Goal: Task Accomplishment & Management: Manage account settings

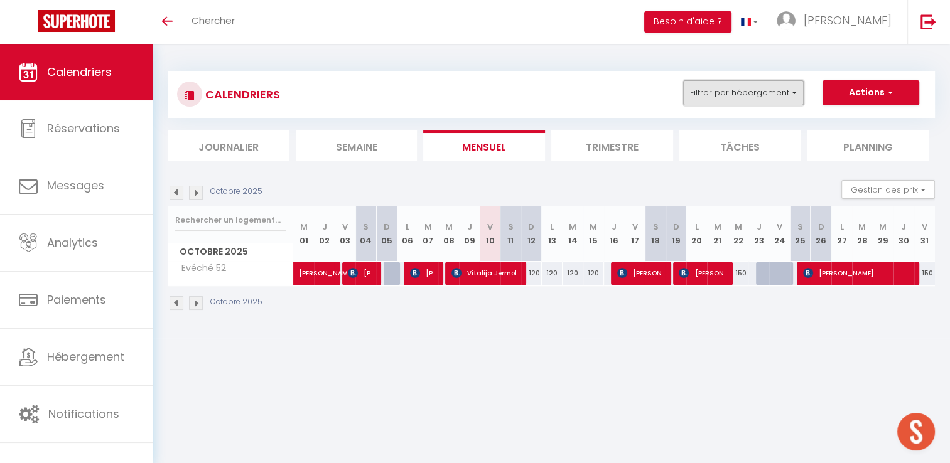
click at [731, 100] on button "Filtrer par hébergement" at bounding box center [743, 92] width 121 height 25
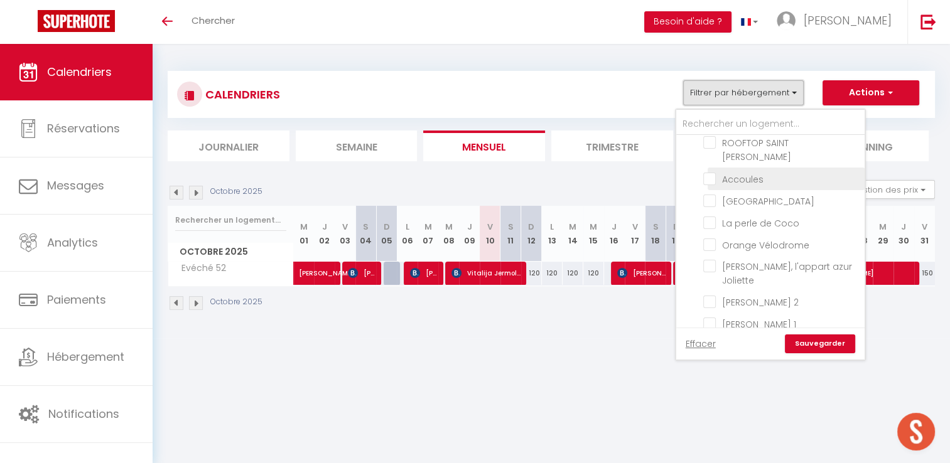
scroll to position [126, 0]
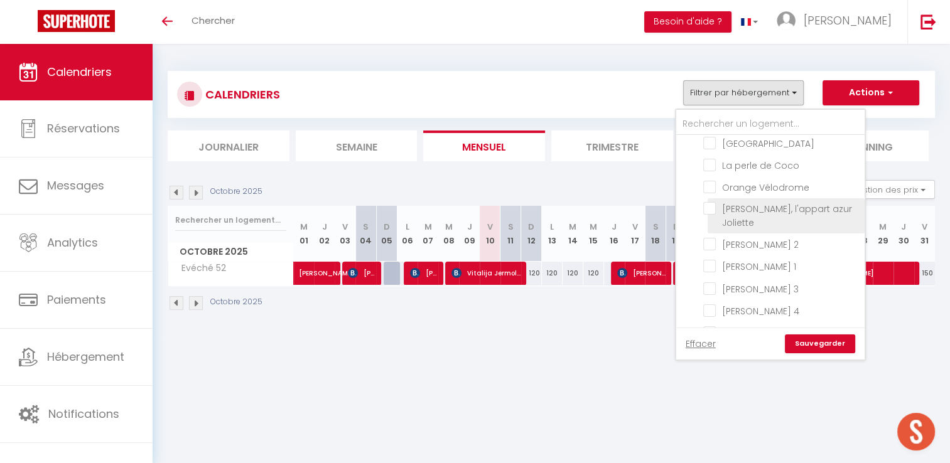
click at [711, 202] on input "[PERSON_NAME], l'appart azur Joliette" at bounding box center [781, 208] width 157 height 13
checkbox input "true"
checkbox input "false"
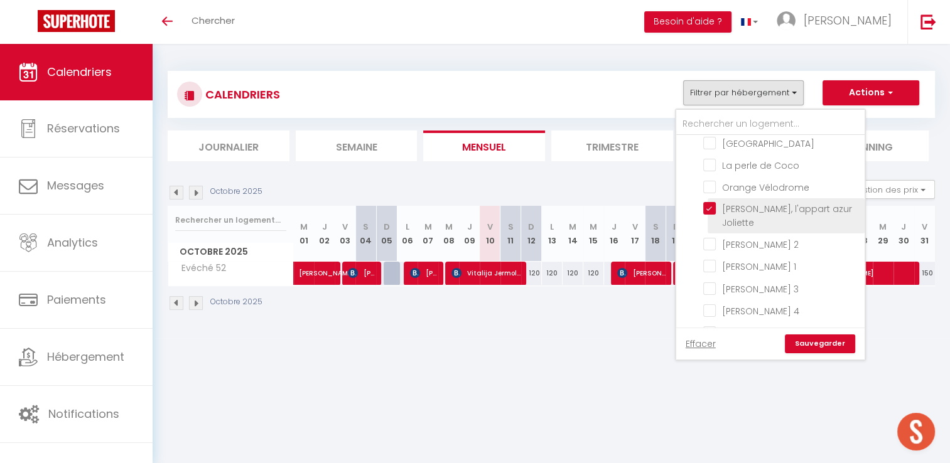
checkbox input "false"
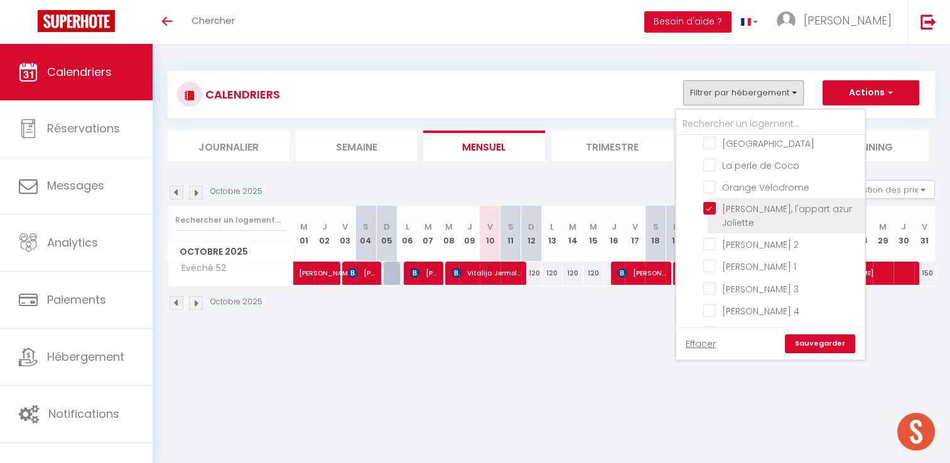
checkbox input "false"
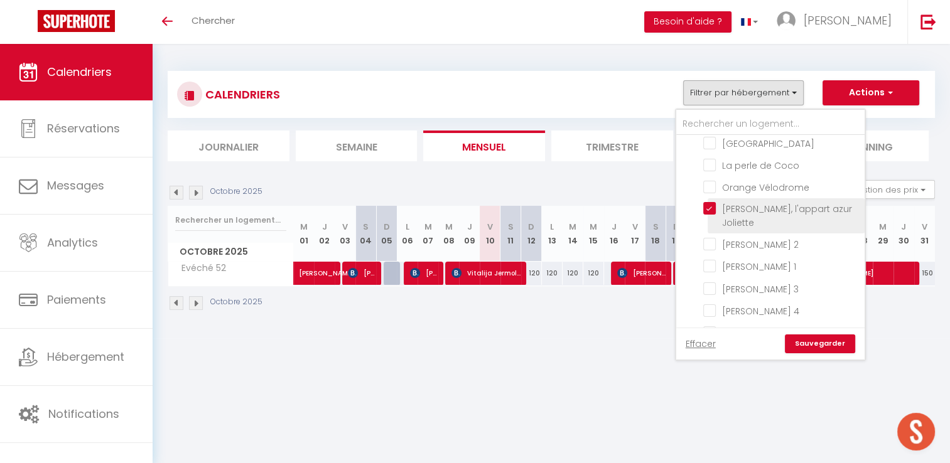
checkbox input "false"
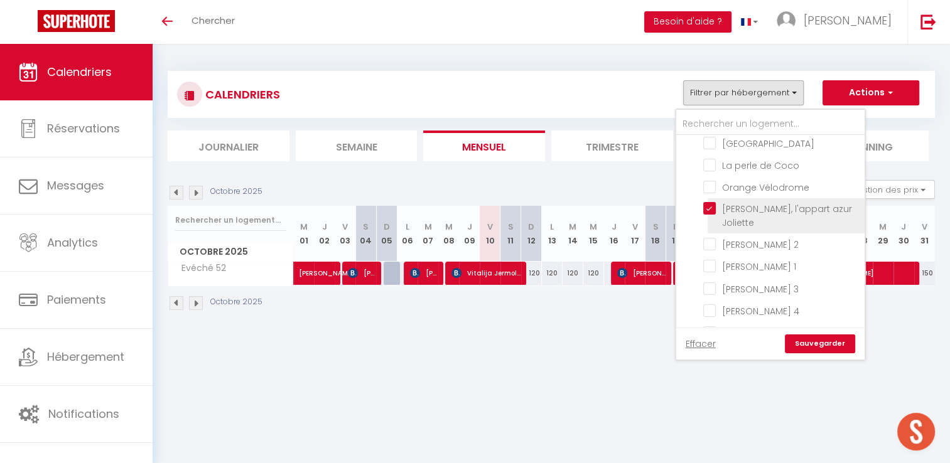
checkbox input "false"
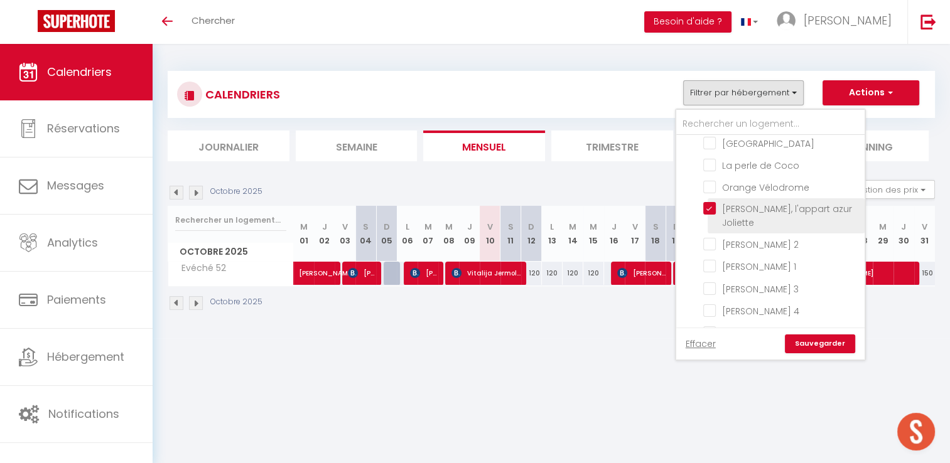
checkbox input "false"
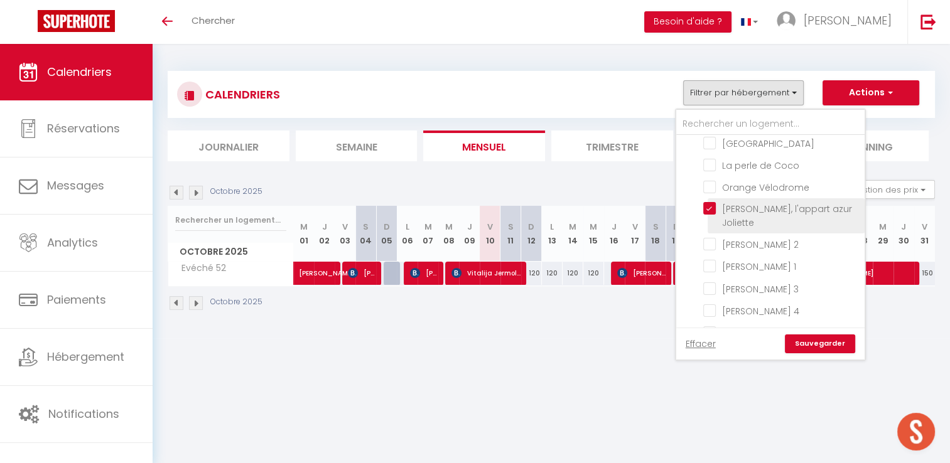
checkbox input "false"
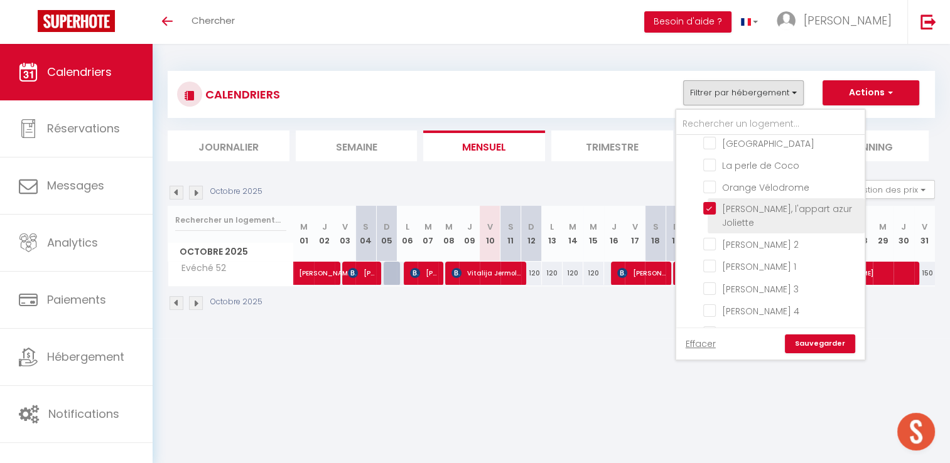
checkbox input "false"
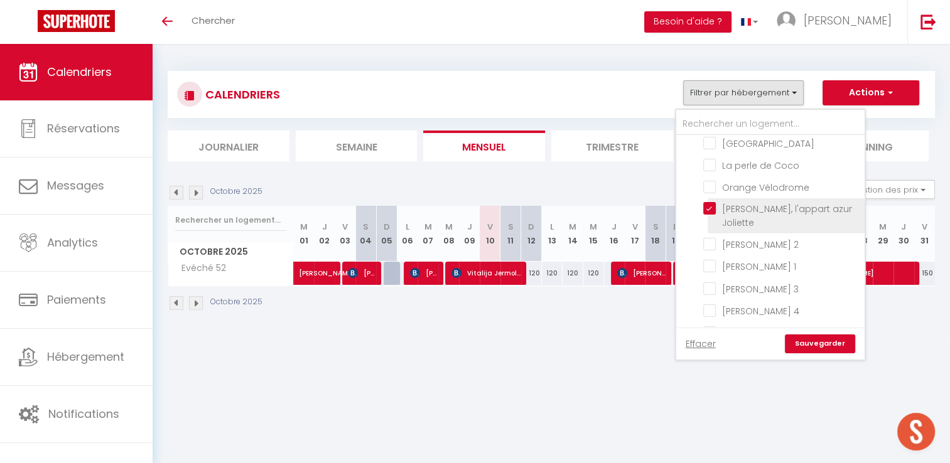
checkbox input "false"
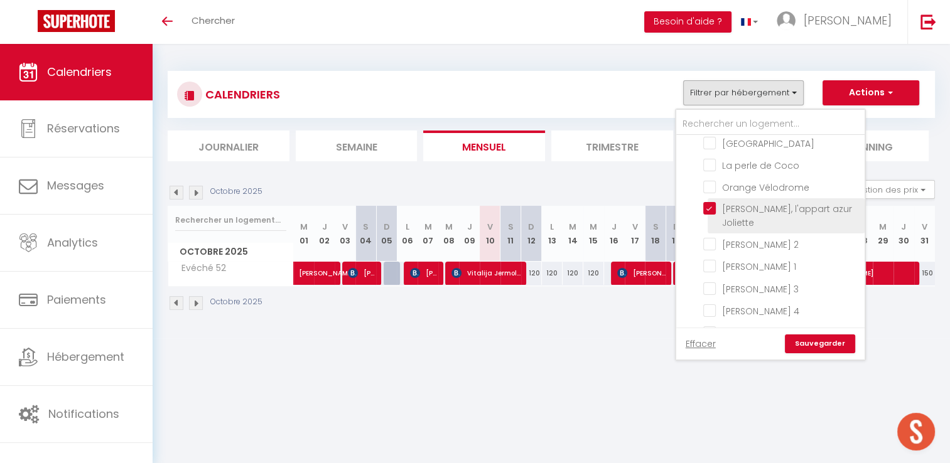
checkbox input "false"
click at [828, 346] on link "Sauvegarder" at bounding box center [820, 344] width 70 height 19
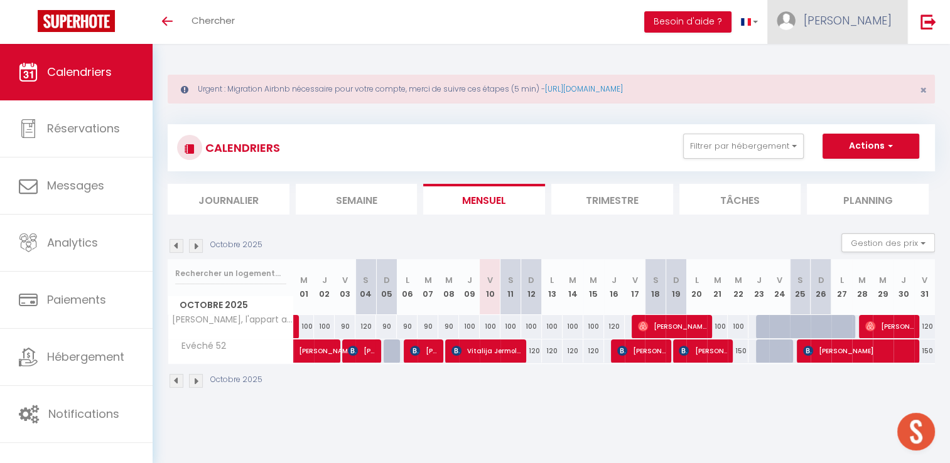
click at [885, 30] on link "[PERSON_NAME]" at bounding box center [837, 22] width 140 height 44
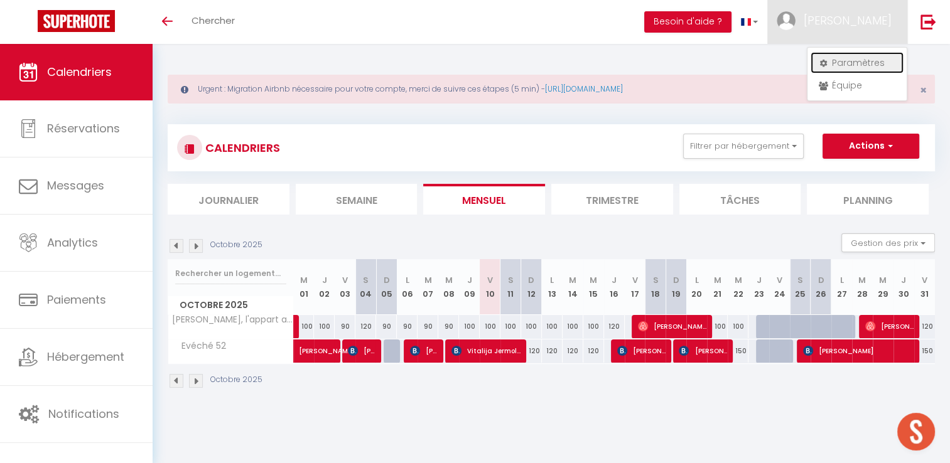
click at [849, 62] on link "Paramètres" at bounding box center [857, 62] width 93 height 21
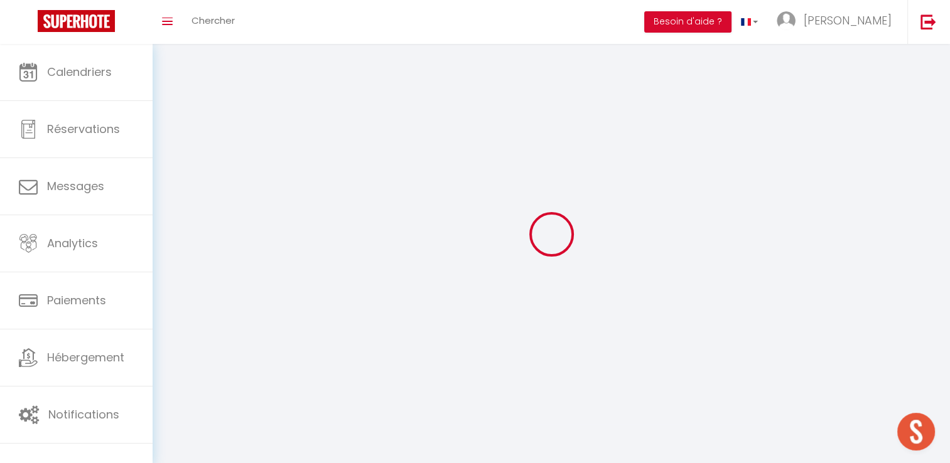
select select
type input "[PERSON_NAME]"
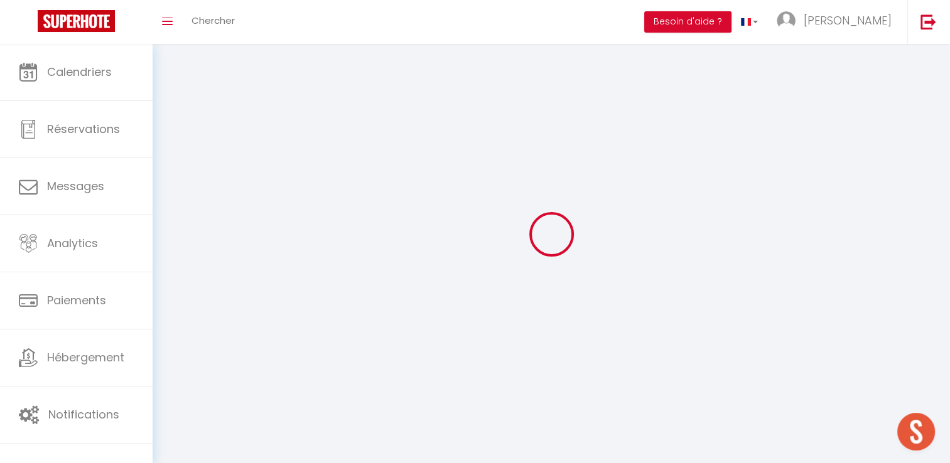
type input "Calisto"
type input "[PHONE_NUMBER]"
type input "[STREET_ADDRESS]"
type input "13009"
type input "[GEOGRAPHIC_DATA]"
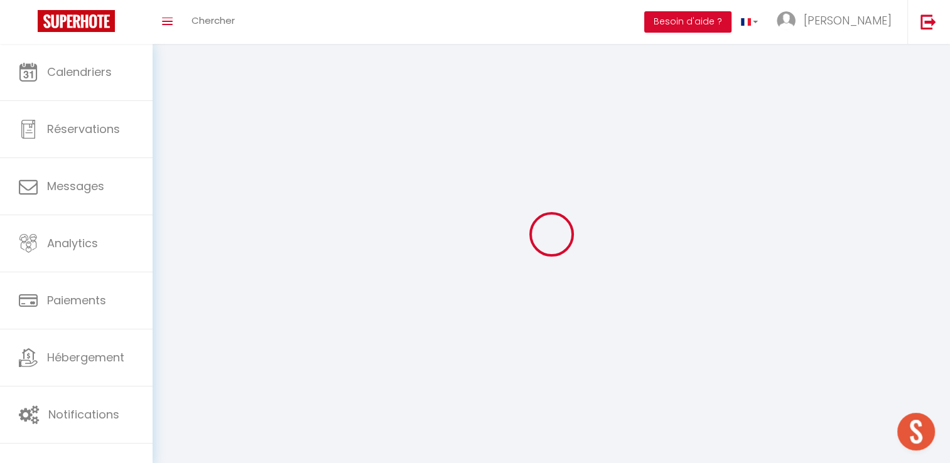
type input "ZLD5n8mJ6YChzg4UmBPCJXPKk"
type input "ZmWw1O23YtJ4yBlD7hjBpHczG"
select select "28"
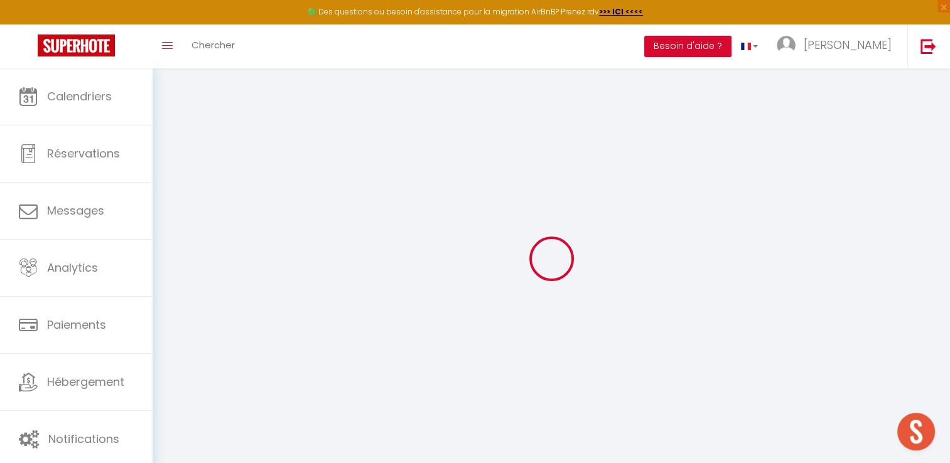
type input "ZLD5n8mJ6YChzg4UmBPCJXPKk"
type input "ZmWw1O23YtJ4yBlD7hjBpHczG"
type input "[URL][DOMAIN_NAME]"
select select "fr"
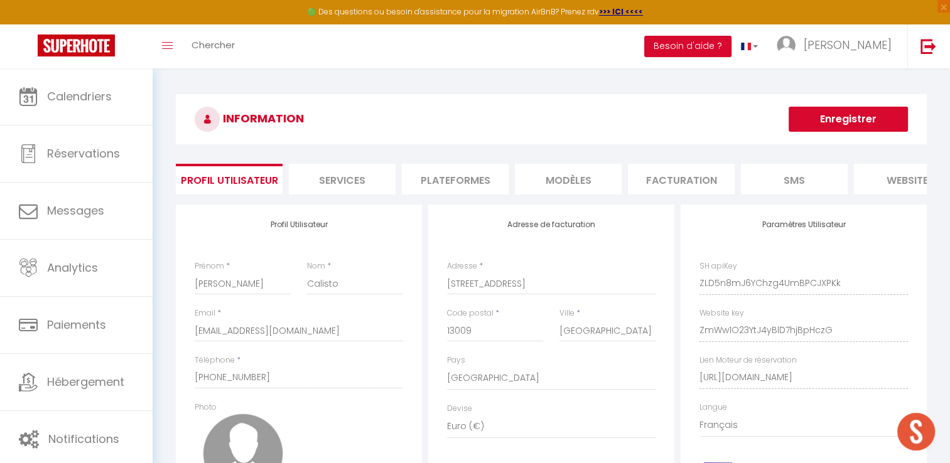
click at [483, 182] on li "Plateformes" at bounding box center [455, 179] width 107 height 31
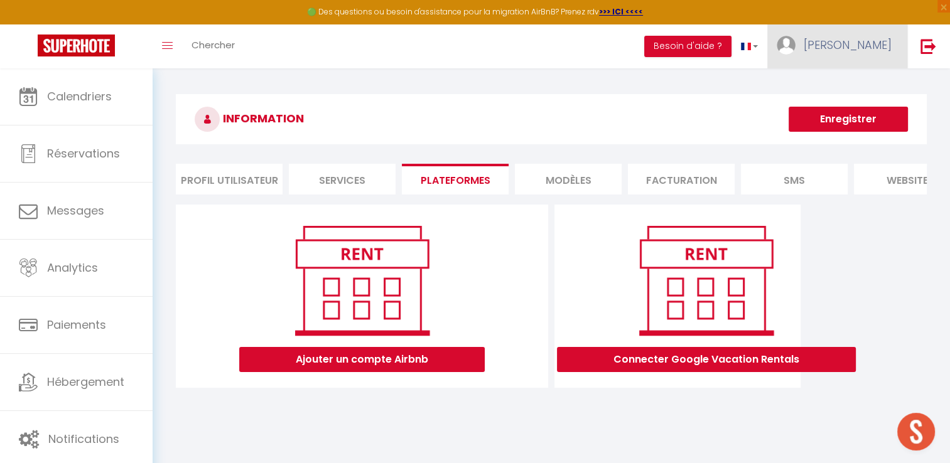
click at [864, 47] on span "[PERSON_NAME]" at bounding box center [848, 45] width 88 height 16
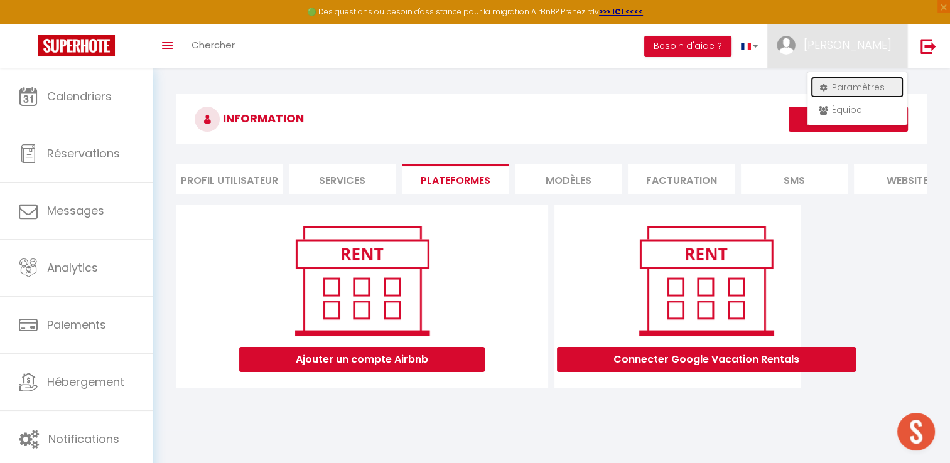
click at [847, 80] on link "Paramètres" at bounding box center [857, 87] width 93 height 21
click at [851, 84] on link "Paramètres" at bounding box center [857, 87] width 93 height 21
click at [841, 85] on link "Paramètres" at bounding box center [857, 87] width 93 height 21
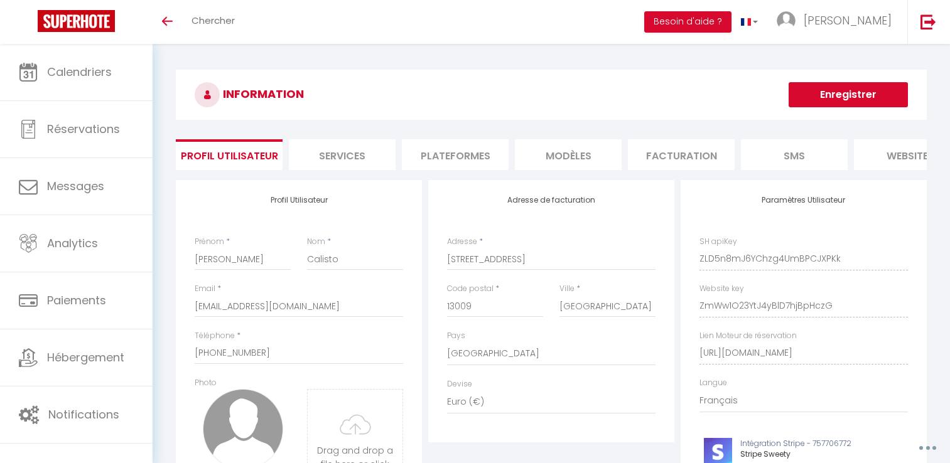
select select "28"
select select "fr"
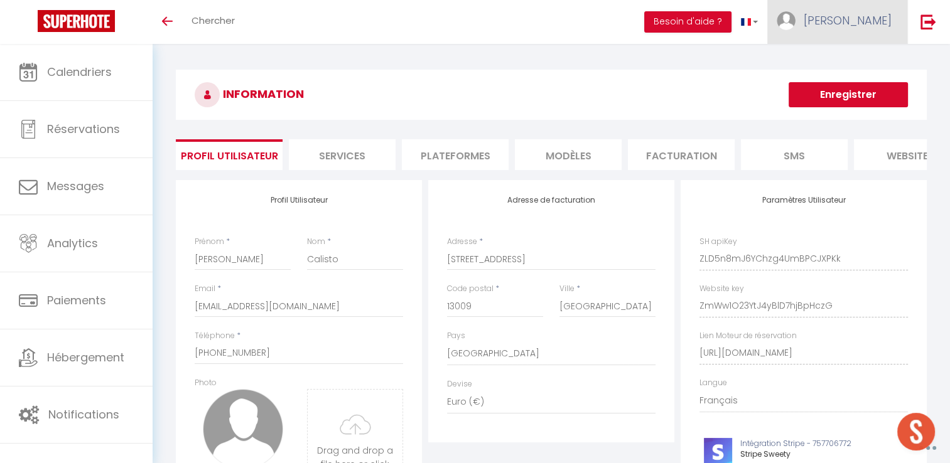
click at [882, 26] on span "[PERSON_NAME]" at bounding box center [848, 21] width 88 height 16
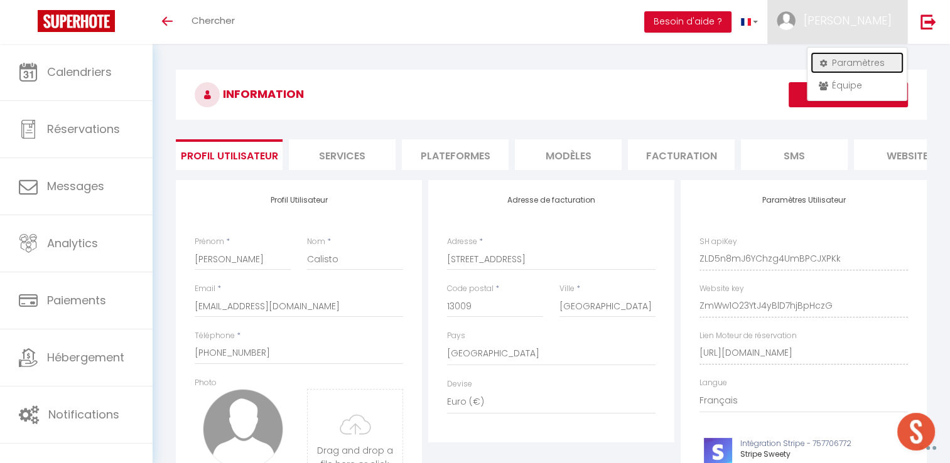
click at [869, 58] on link "Paramètres" at bounding box center [857, 62] width 93 height 21
click at [858, 59] on link "Paramètres" at bounding box center [857, 62] width 93 height 21
click at [423, 149] on li "Plateformes" at bounding box center [455, 154] width 107 height 31
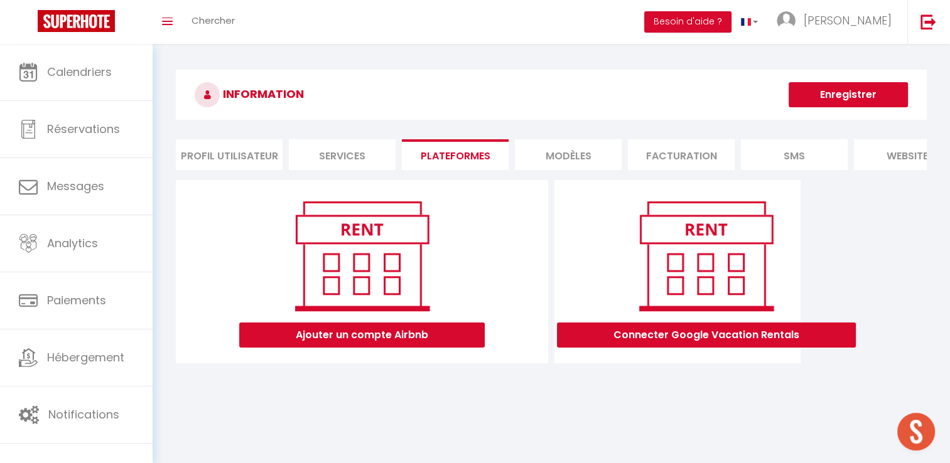
click at [347, 166] on li "Services" at bounding box center [342, 154] width 107 height 31
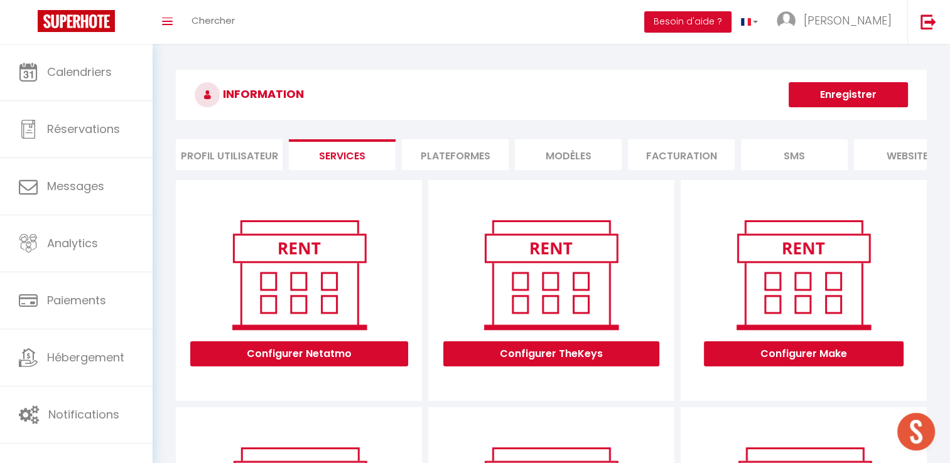
click at [247, 154] on li "Profil Utilisateur" at bounding box center [229, 154] width 107 height 31
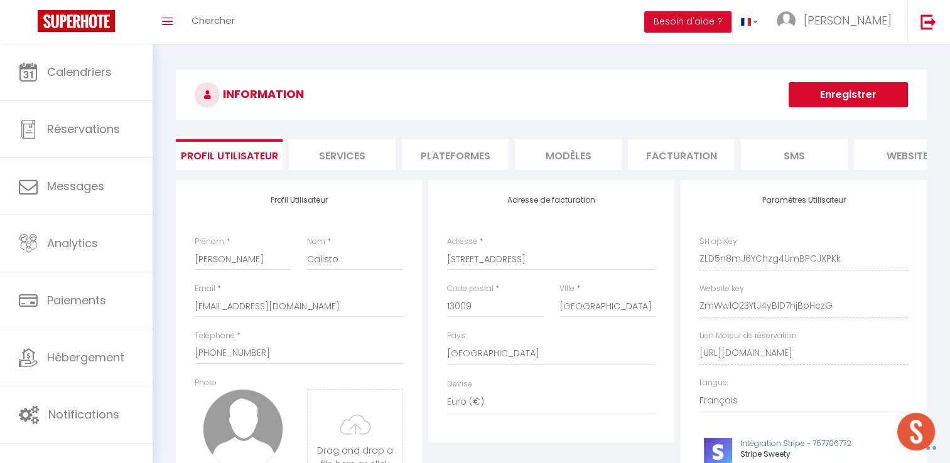
click at [851, 96] on button "Enregistrer" at bounding box center [848, 94] width 119 height 25
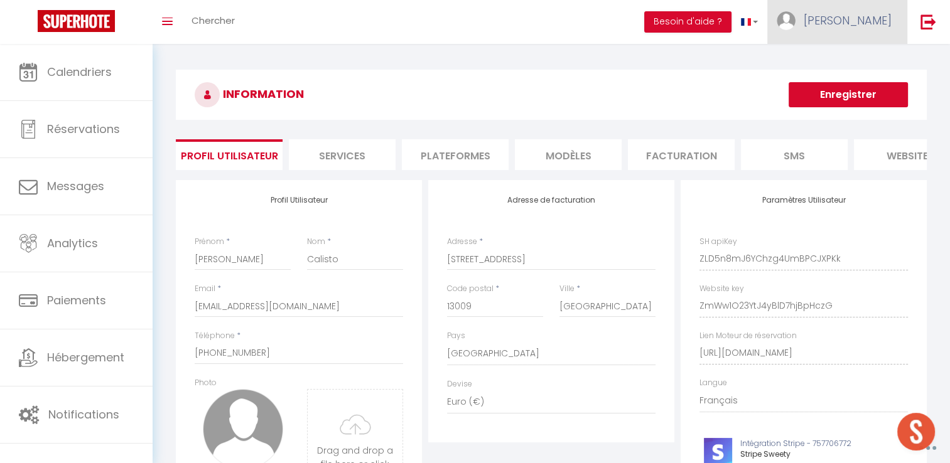
click at [878, 21] on span "[PERSON_NAME]" at bounding box center [848, 21] width 88 height 16
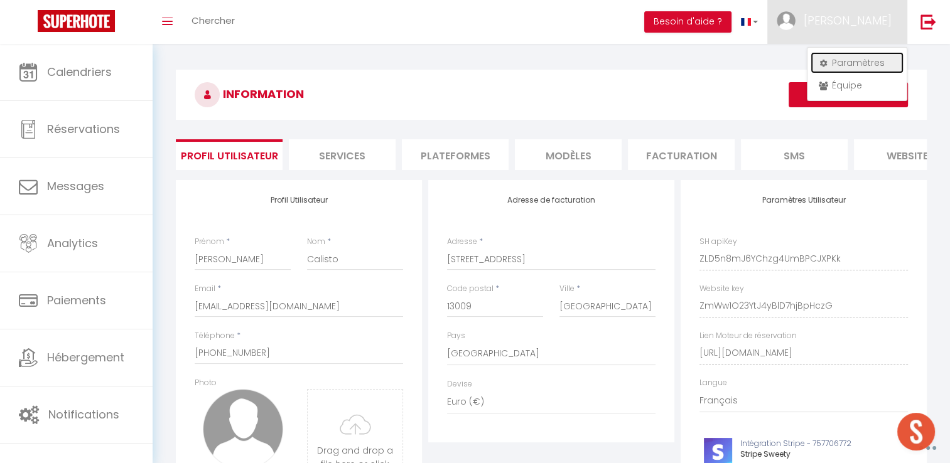
click at [856, 62] on link "Paramètres" at bounding box center [857, 62] width 93 height 21
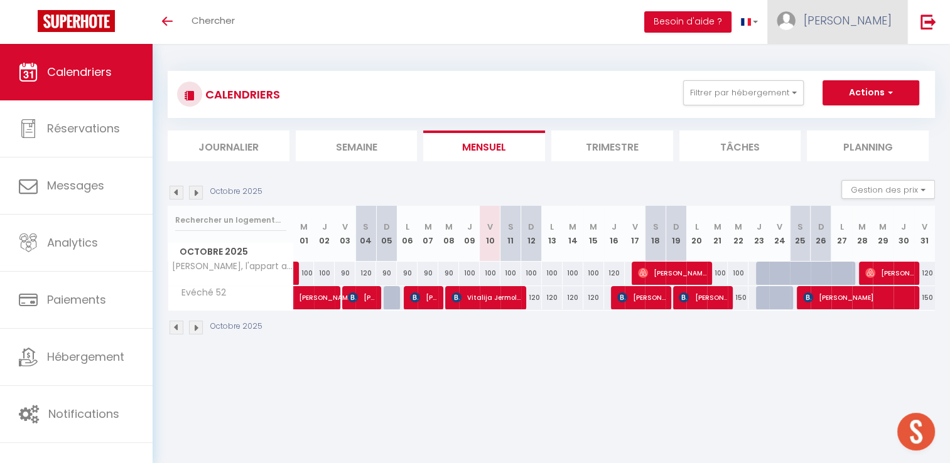
click at [866, 27] on span "[PERSON_NAME]" at bounding box center [848, 21] width 88 height 16
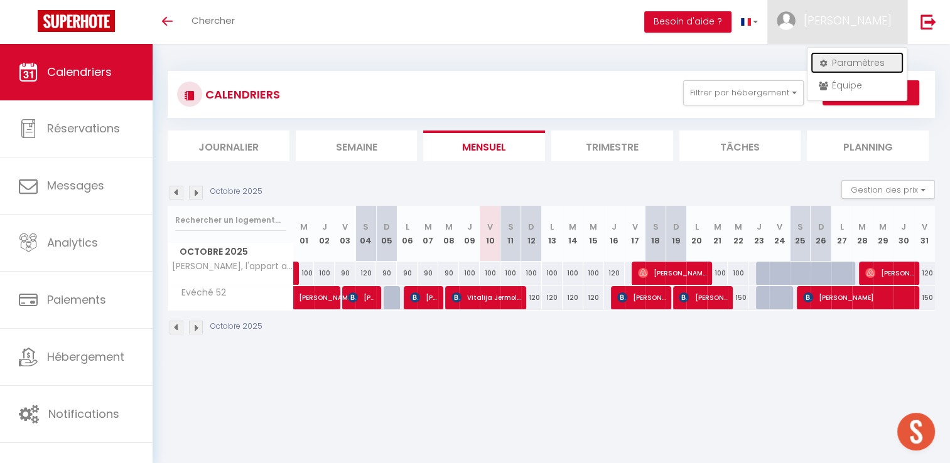
click at [865, 59] on link "Paramètres" at bounding box center [857, 62] width 93 height 21
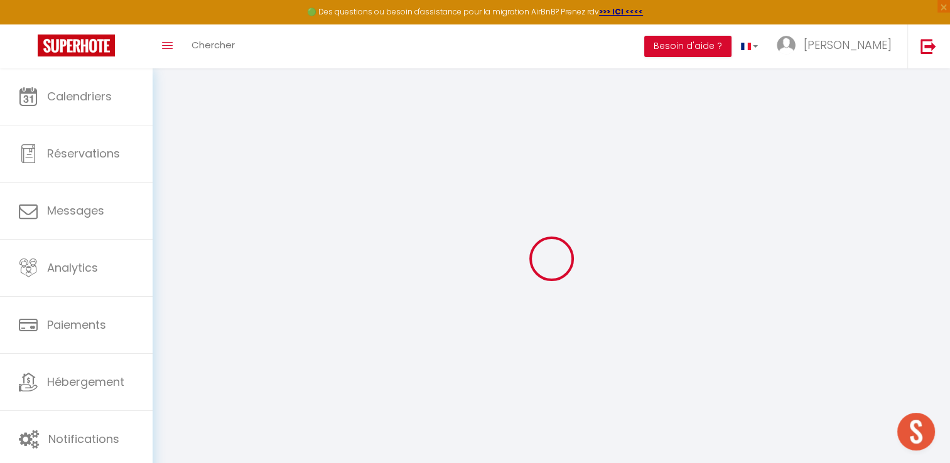
type input "ZLD5n8mJ6YChzg4UmBPCJXPKk"
type input "ZmWw1O23YtJ4yBlD7hjBpHczG"
type input "[URL][DOMAIN_NAME]"
select select "fr"
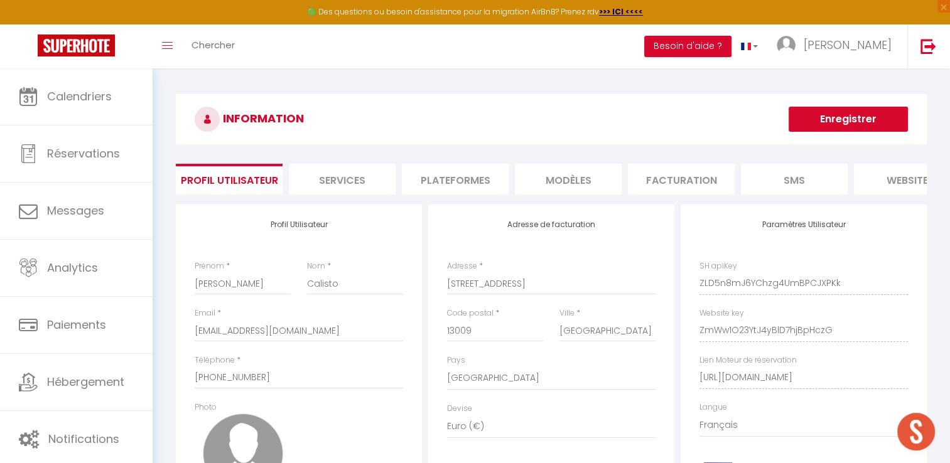
click at [478, 184] on li "Plateformes" at bounding box center [455, 179] width 107 height 31
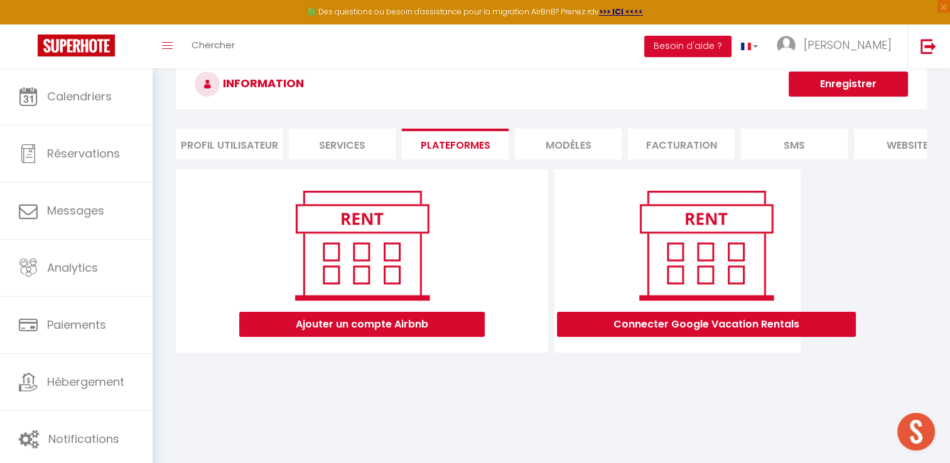
scroll to position [68, 0]
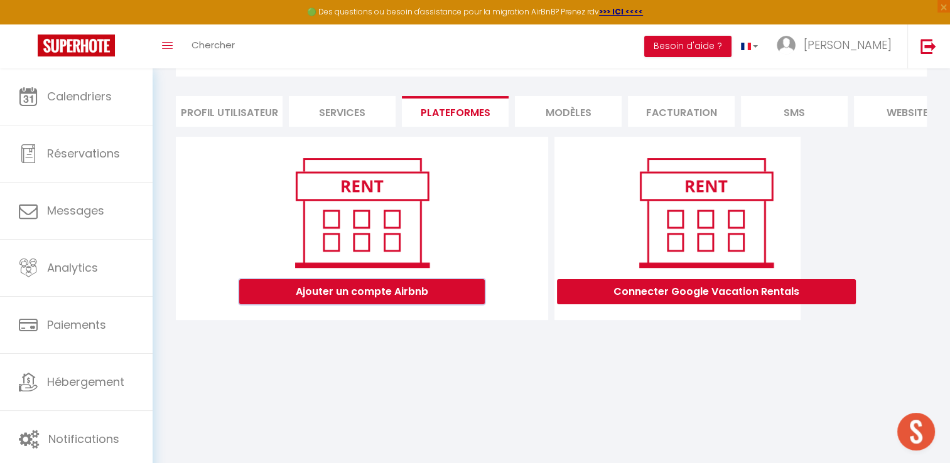
click at [412, 305] on button "Ajouter un compte Airbnb" at bounding box center [362, 291] width 246 height 25
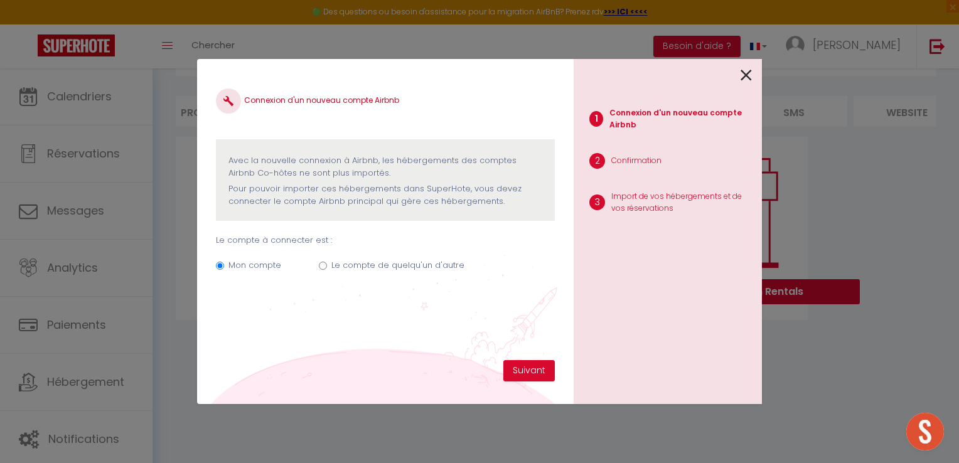
click at [745, 79] on icon at bounding box center [746, 75] width 11 height 19
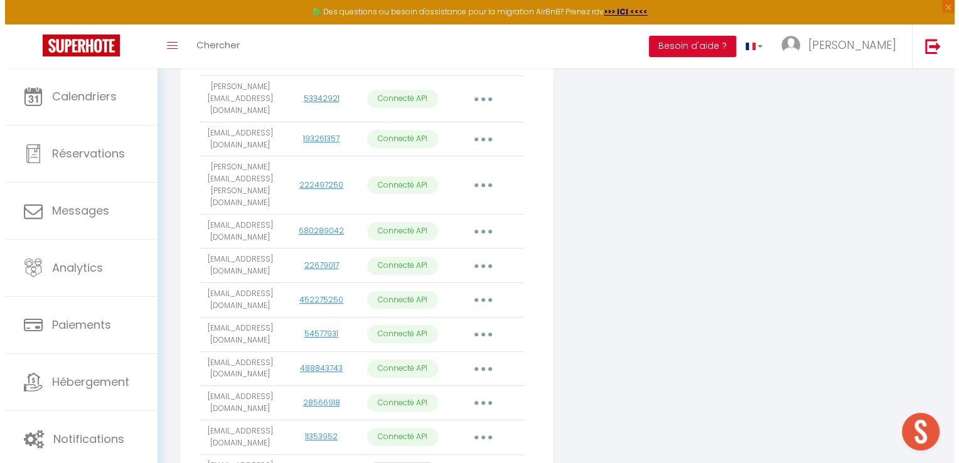
scroll to position [809, 0]
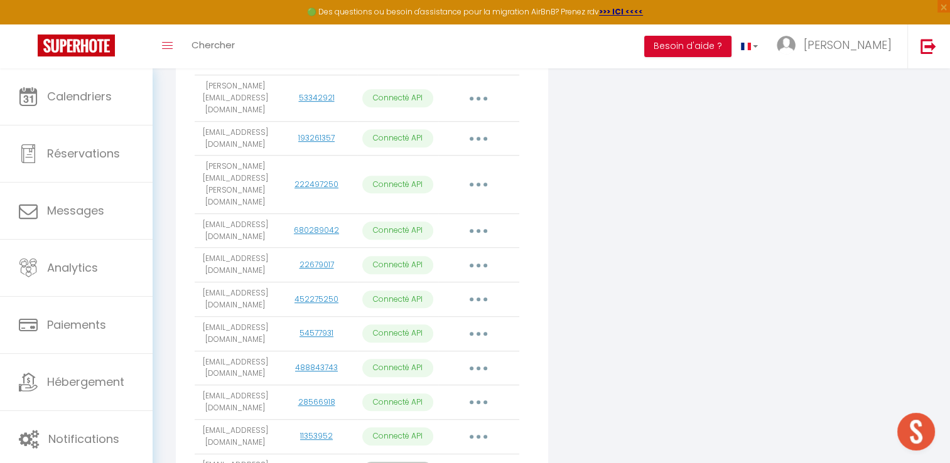
click at [480, 289] on button "button" at bounding box center [478, 299] width 35 height 20
click at [448, 318] on link "Importer les appartements" at bounding box center [423, 328] width 139 height 21
select select "75940"
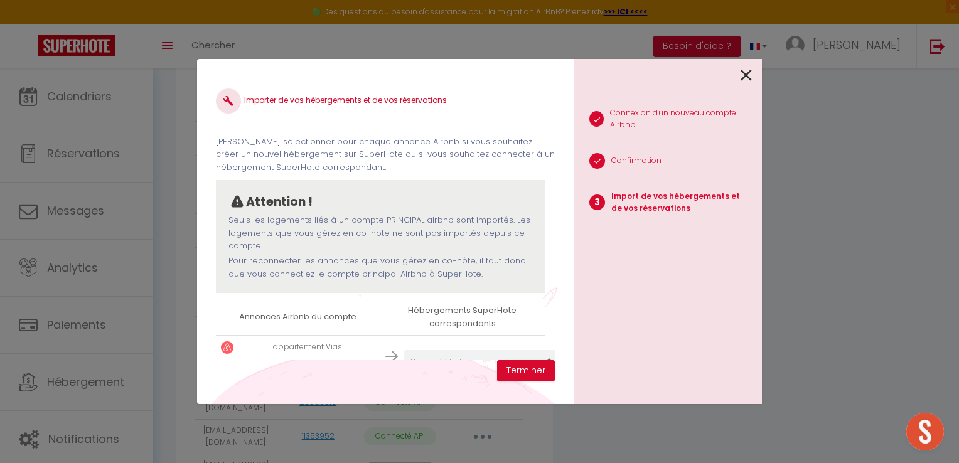
scroll to position [46, 0]
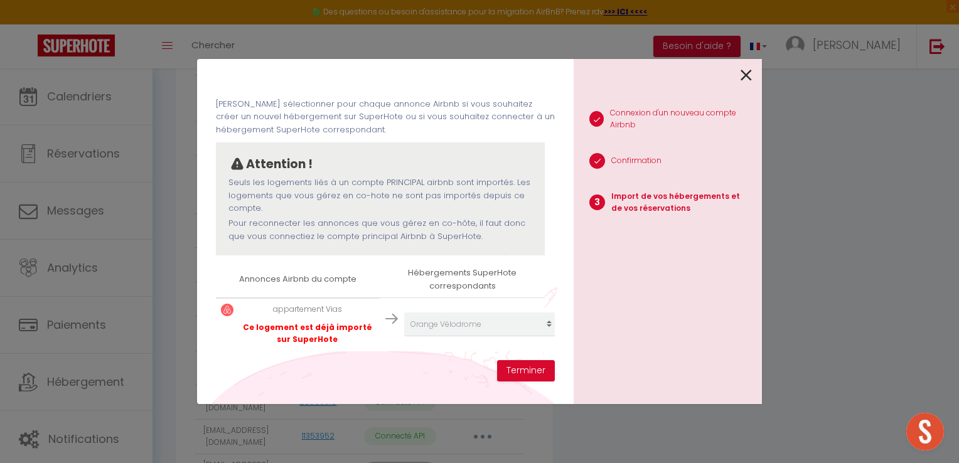
click at [739, 70] on div at bounding box center [663, 74] width 178 height 30
click at [749, 75] on icon at bounding box center [746, 75] width 11 height 19
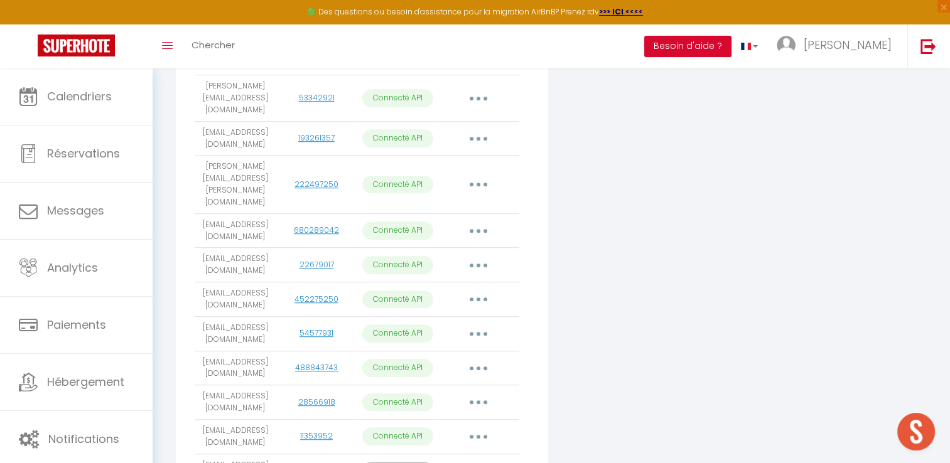
click at [480, 463] on icon "button" at bounding box center [479, 472] width 4 height 4
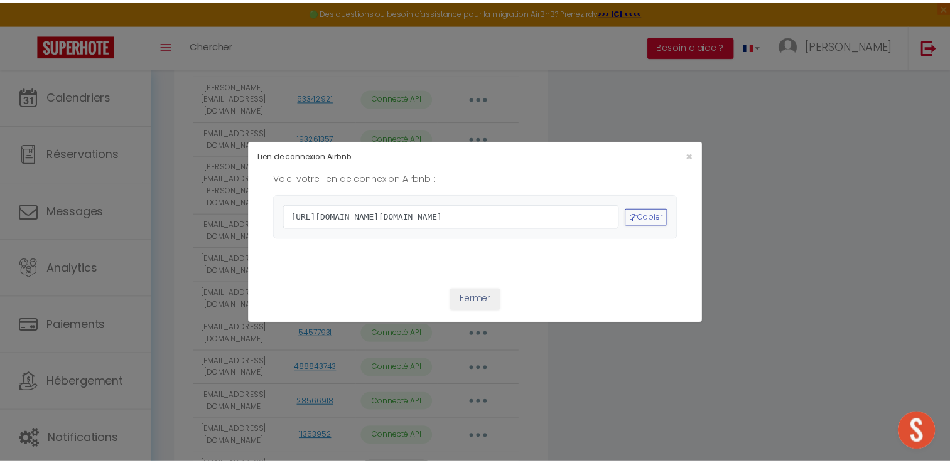
scroll to position [71, 0]
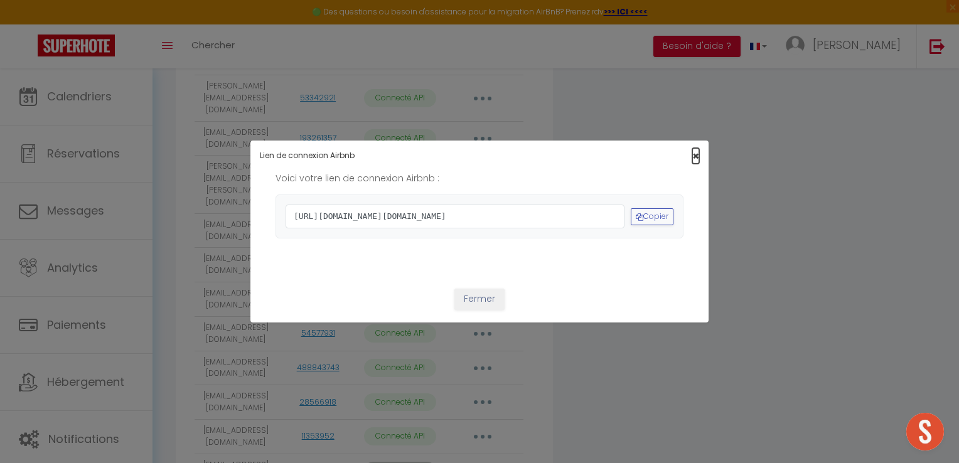
click at [693, 148] on span "×" at bounding box center [696, 156] width 7 height 16
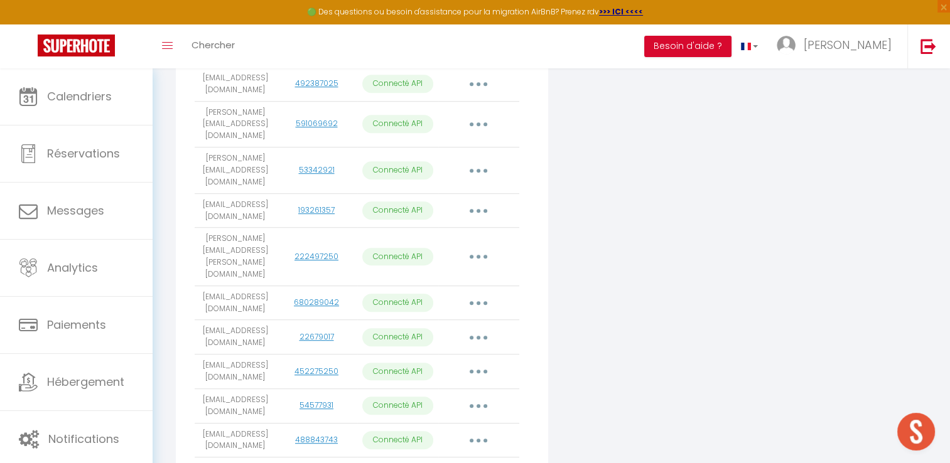
scroll to position [746, 0]
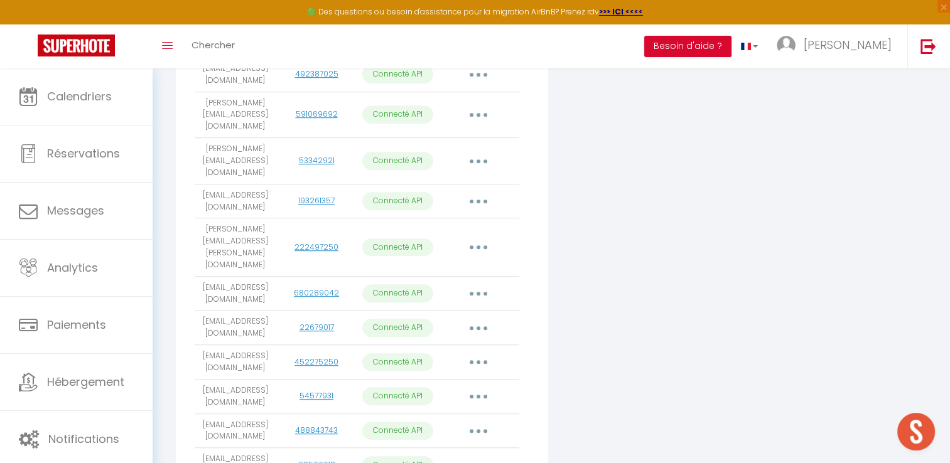
drag, startPoint x: 198, startPoint y: 257, endPoint x: 276, endPoint y: 267, distance: 77.9
click at [276, 345] on tr "[EMAIL_ADDRESS][DOMAIN_NAME] 452275250 Connecté API Importer les appartements S…" at bounding box center [357, 362] width 325 height 35
copy tr "[EMAIL_ADDRESS][DOMAIN_NAME]"
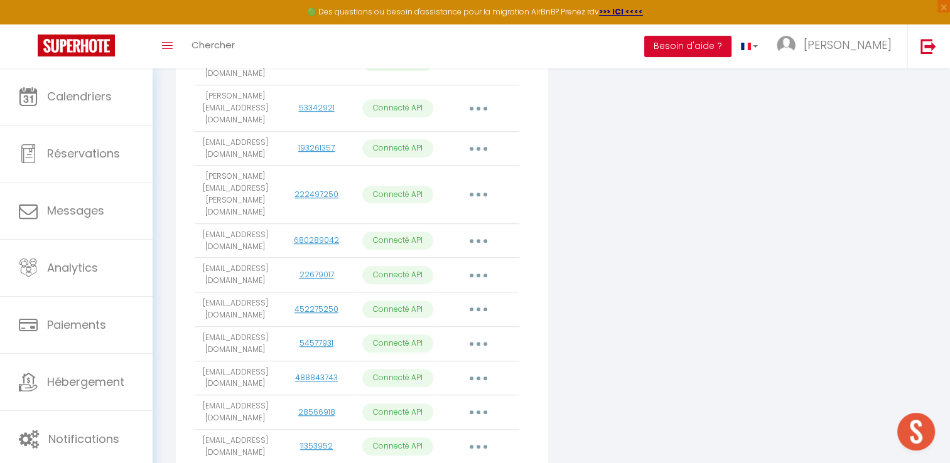
scroll to position [809, 0]
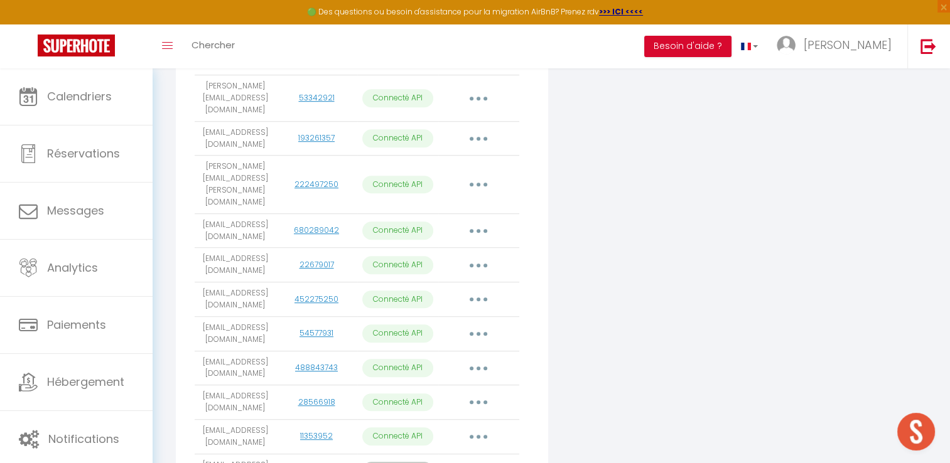
click at [478, 298] on icon "button" at bounding box center [479, 300] width 4 height 4
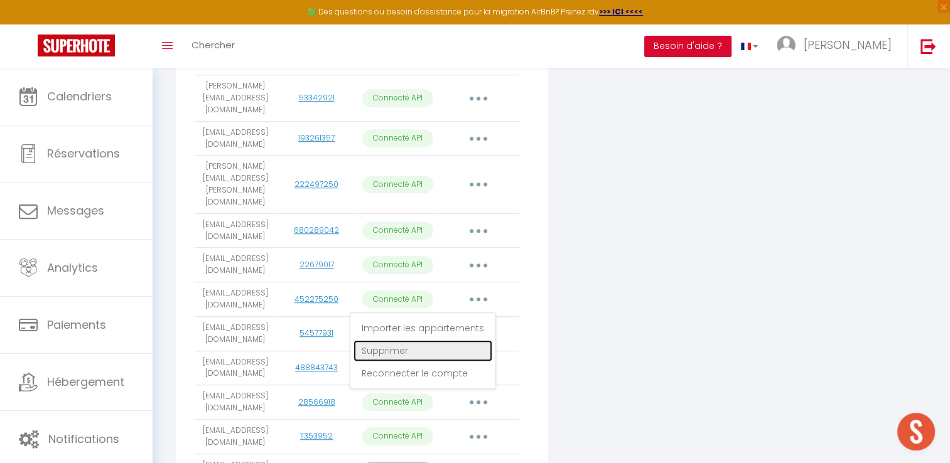
click at [432, 340] on link "Supprimer" at bounding box center [423, 350] width 139 height 21
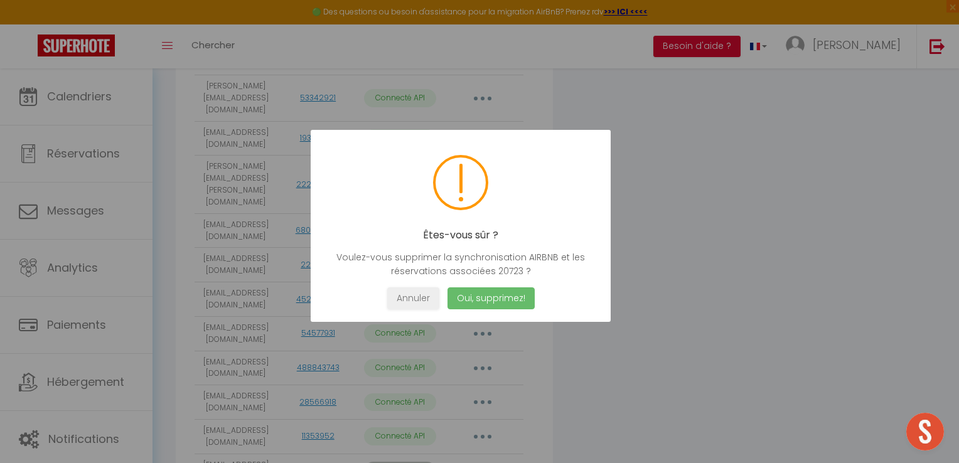
click at [484, 302] on button "Oui, supprimez!" at bounding box center [491, 299] width 87 height 22
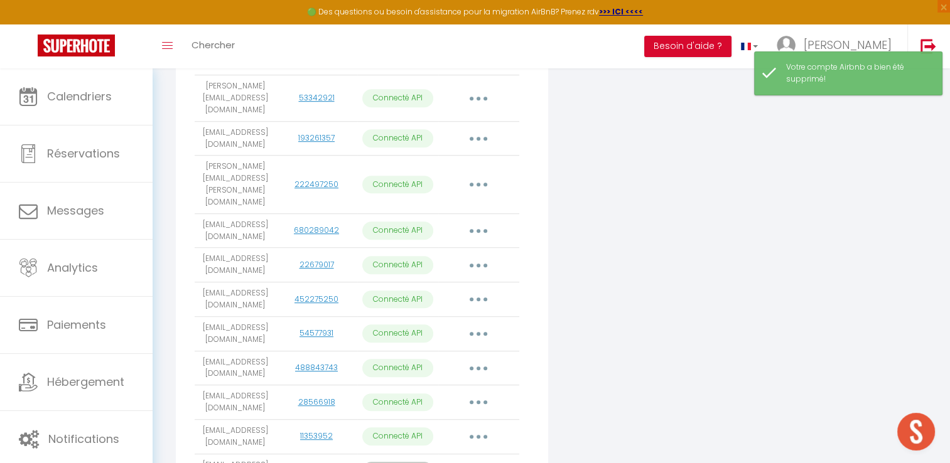
click at [484, 462] on button "button" at bounding box center [478, 472] width 35 height 20
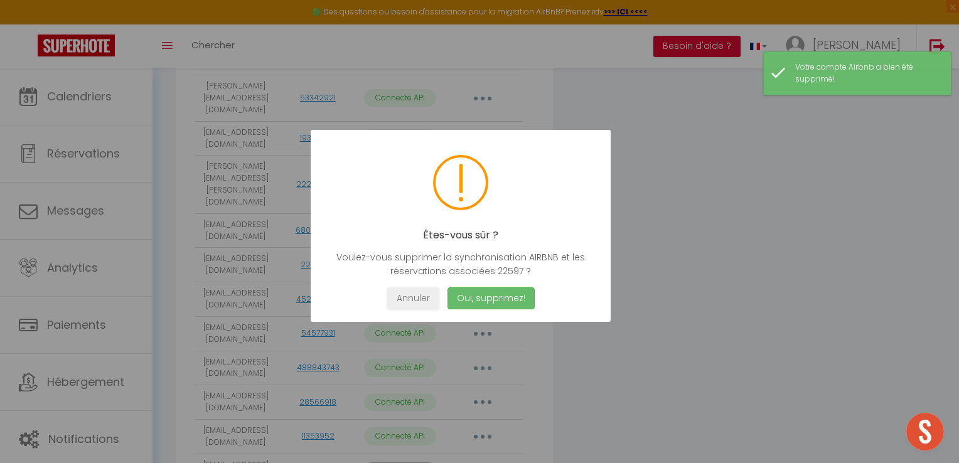
click at [485, 298] on button "Oui, supprimez!" at bounding box center [491, 299] width 87 height 22
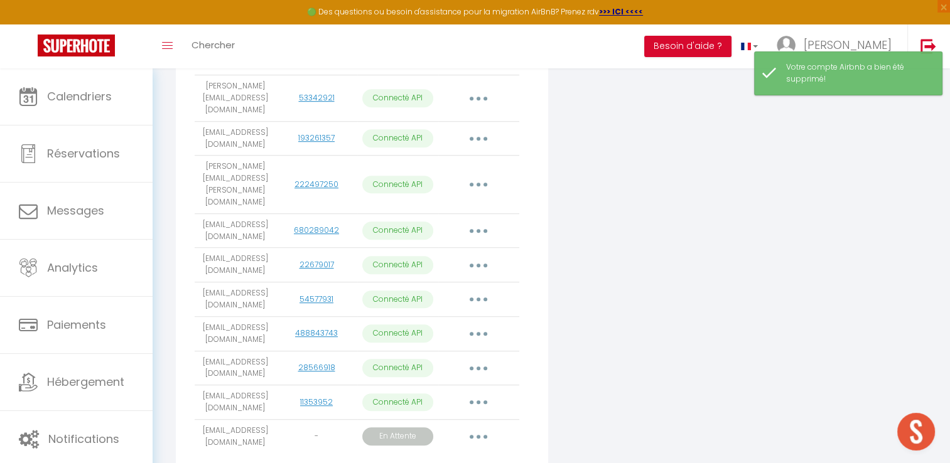
scroll to position [775, 0]
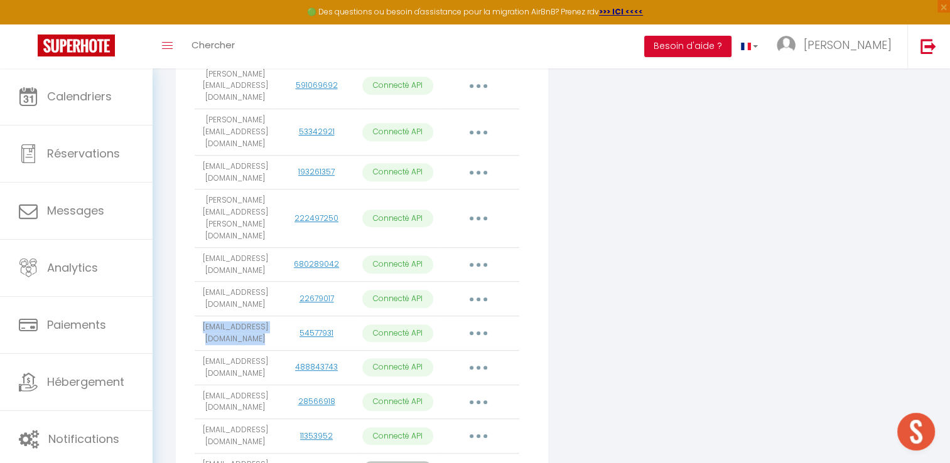
click at [474, 461] on button "button" at bounding box center [478, 471] width 35 height 20
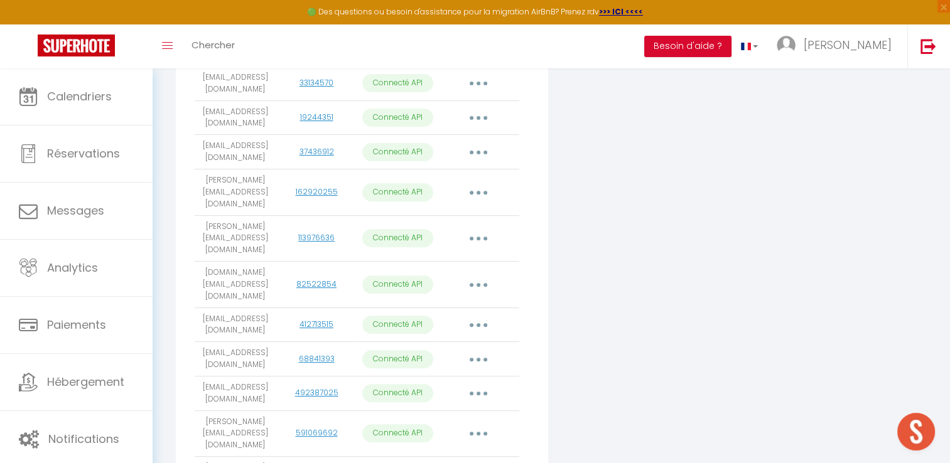
scroll to position [490, 0]
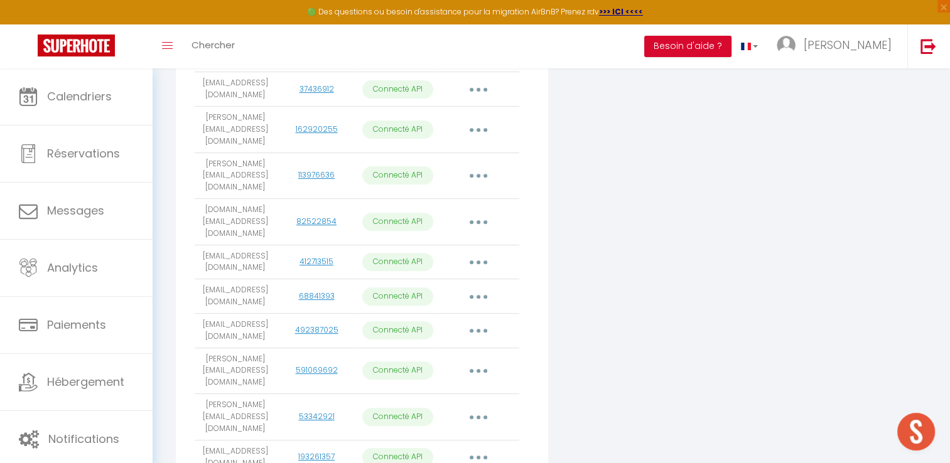
click at [478, 220] on icon "button" at bounding box center [479, 222] width 4 height 4
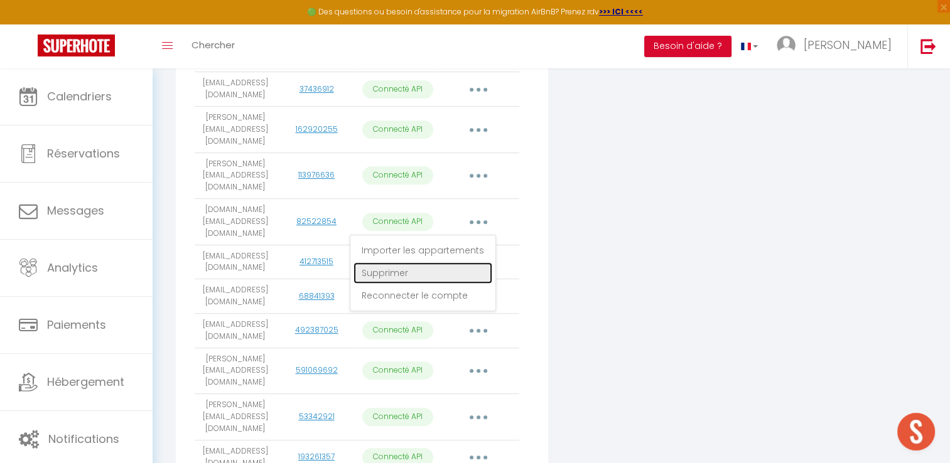
click at [419, 262] on link "Supprimer" at bounding box center [423, 272] width 139 height 21
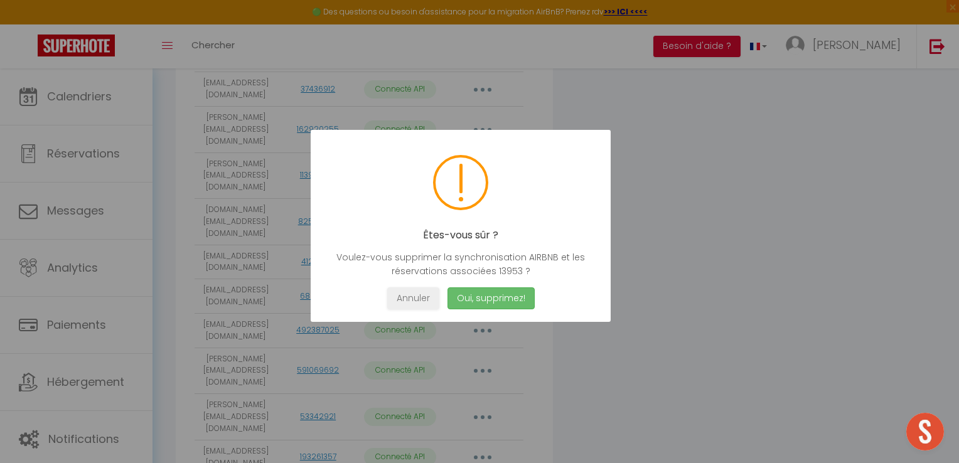
click at [477, 295] on button "Oui, supprimez!" at bounding box center [491, 299] width 87 height 22
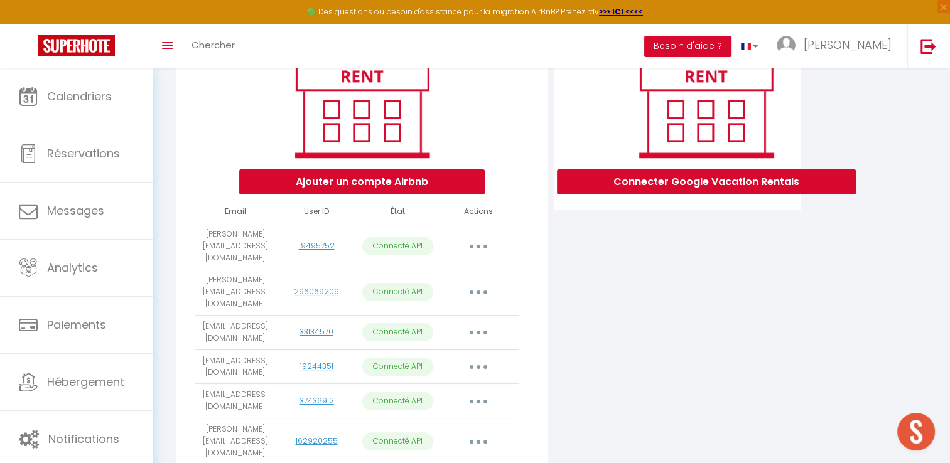
scroll to position [176, 0]
